Goal: Task Accomplishment & Management: Use online tool/utility

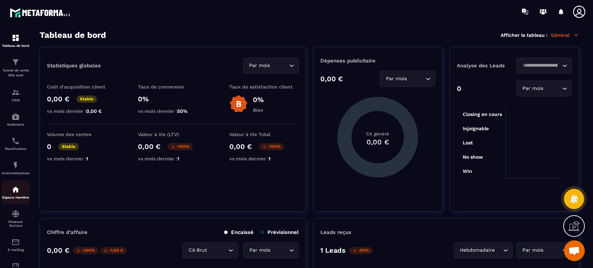
click at [13, 194] on img at bounding box center [15, 190] width 8 height 8
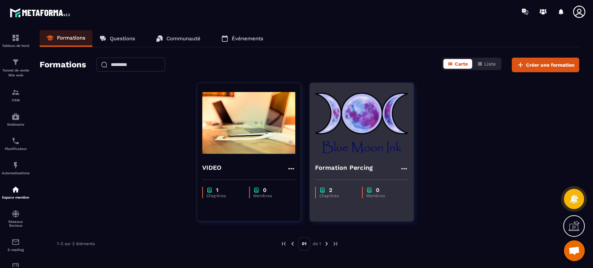
click at [364, 157] on img at bounding box center [361, 123] width 93 height 70
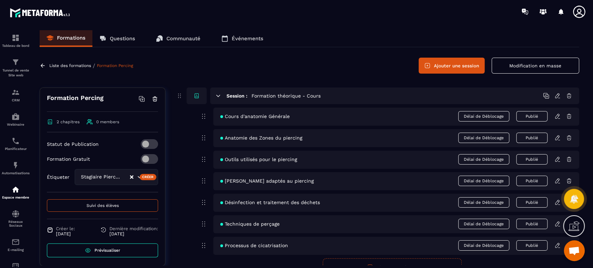
scroll to position [96, 0]
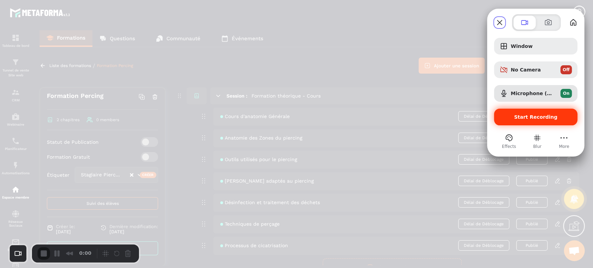
click at [521, 114] on span "Start Recording" at bounding box center [536, 117] width 43 height 6
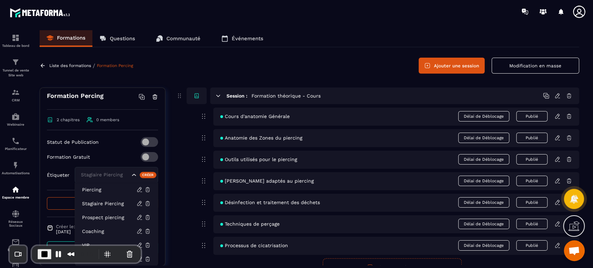
click at [126, 174] on div "Stagiaire Piercing" at bounding box center [116, 175] width 83 height 16
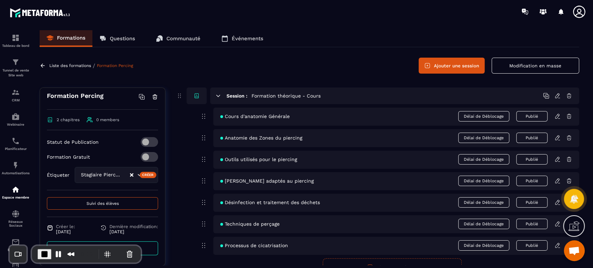
click at [63, 180] on div "Étiqueter Stagiaire Piercing Piercing Stagiaire Piercing Prospect piercing Coac…" at bounding box center [102, 175] width 111 height 16
click at [130, 173] on icon "Clear Selected" at bounding box center [131, 174] width 3 height 3
